Goal: Information Seeking & Learning: Learn about a topic

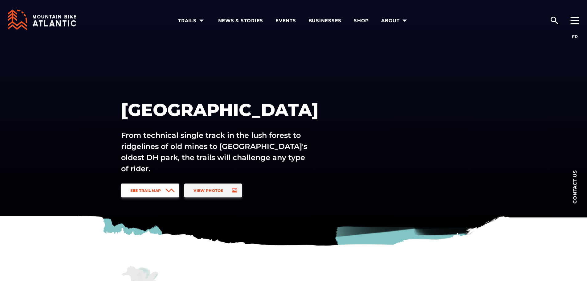
click at [145, 195] on link "See Trail Map" at bounding box center [150, 190] width 59 height 14
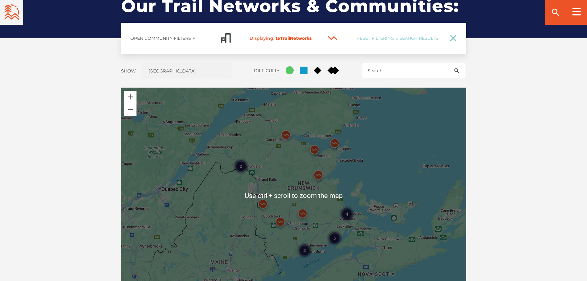
scroll to position [487, 0]
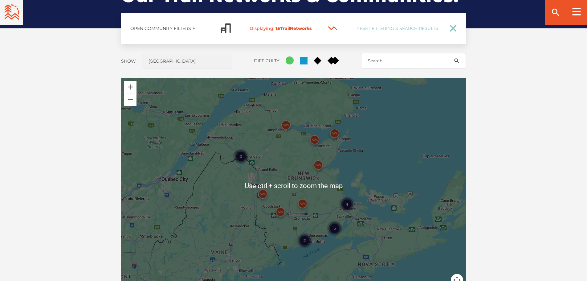
click at [305, 240] on div "2" at bounding box center [304, 239] width 15 height 15
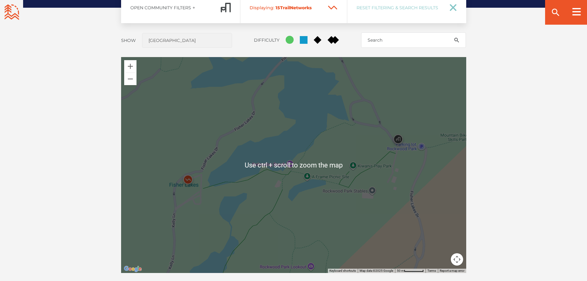
scroll to position [517, 0]
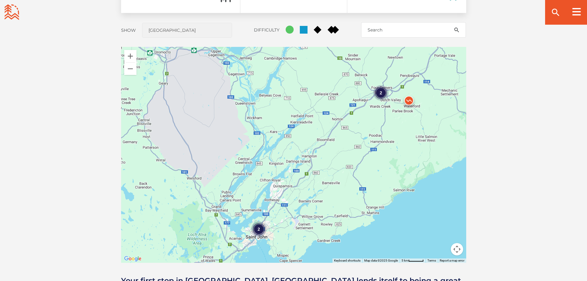
click at [409, 99] on img at bounding box center [408, 102] width 18 height 18
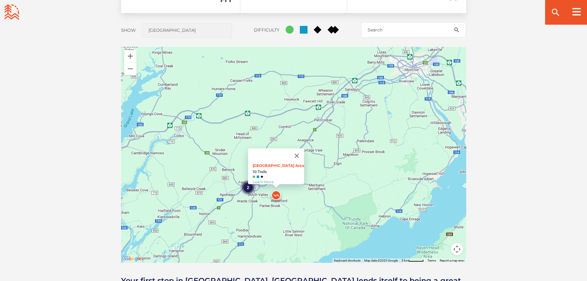
drag, startPoint x: 402, startPoint y: 152, endPoint x: 269, endPoint y: 232, distance: 154.8
click at [269, 232] on div "2 2 [GEOGRAPHIC_DATA] Area 10 Trails Learn More" at bounding box center [293, 155] width 345 height 216
click at [247, 184] on div "2" at bounding box center [248, 187] width 15 height 15
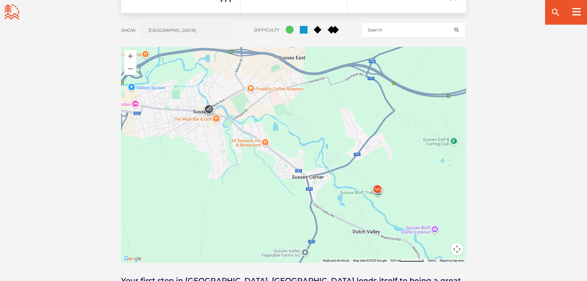
click at [378, 188] on img at bounding box center [377, 190] width 18 height 18
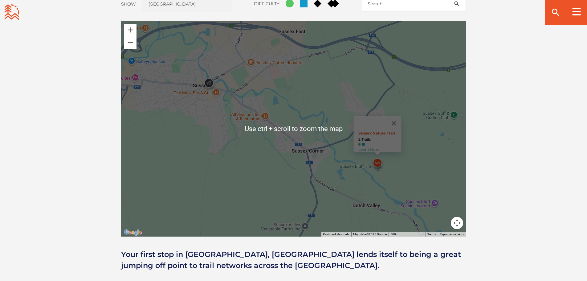
scroll to position [548, 0]
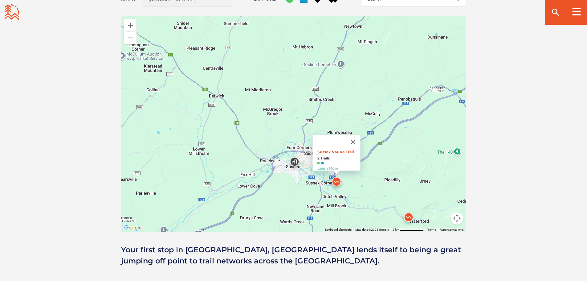
click at [410, 216] on img at bounding box center [408, 218] width 18 height 18
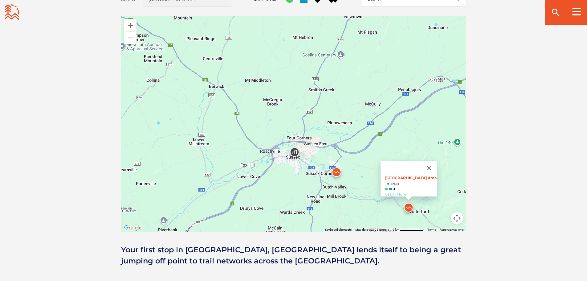
click at [398, 192] on link "Learn More" at bounding box center [395, 194] width 21 height 5
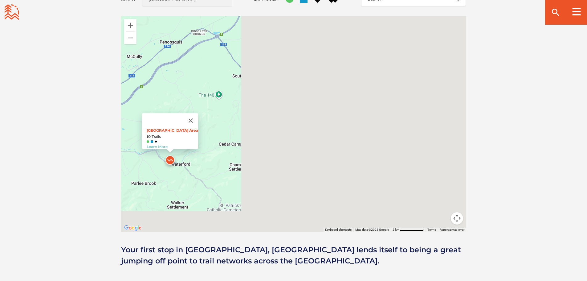
drag, startPoint x: 327, startPoint y: 185, endPoint x: 81, endPoint y: 108, distance: 257.7
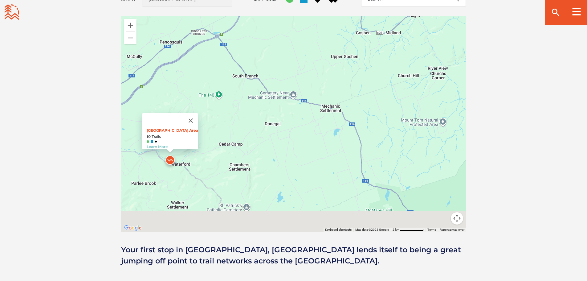
click at [81, 108] on div "Open Community Filters Displaying: 15 Trail Network s Reset Filtering & Search …" at bounding box center [293, 108] width 431 height 315
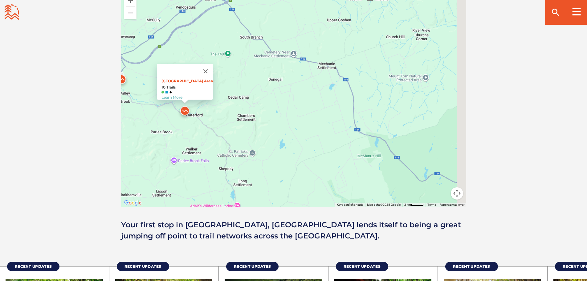
scroll to position [579, 0]
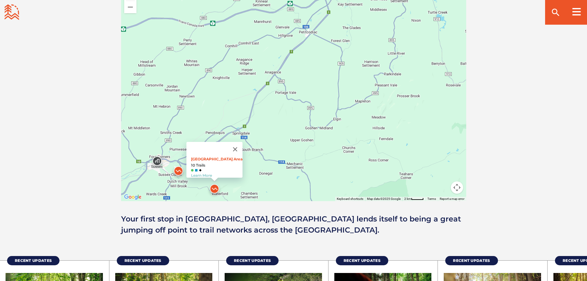
drag, startPoint x: 376, startPoint y: 156, endPoint x: 325, endPoint y: 225, distance: 86.4
click at [325, 225] on div "Open Community Filters Displaying: 15 Trail Network s Reset Filtering & Search …" at bounding box center [293, 78] width 431 height 315
click at [338, 125] on div "2 Main Parking Area 10 Trails Learn More" at bounding box center [293, 93] width 345 height 216
